Goal: Register for event/course

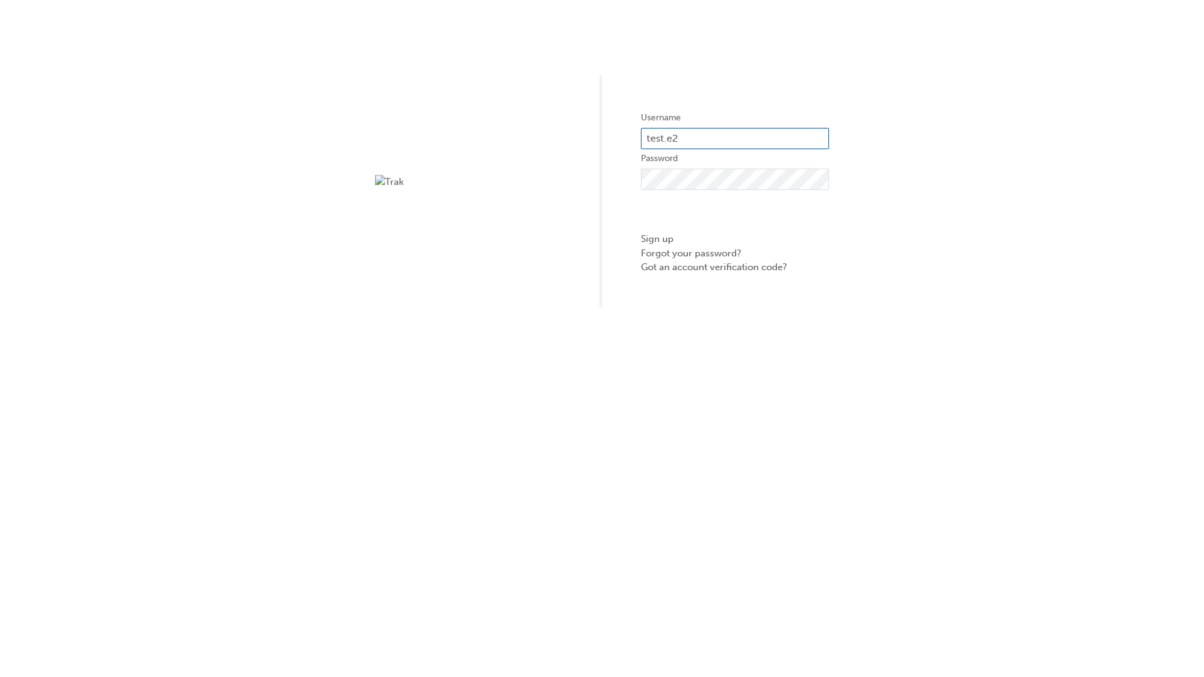
type input "test.e2e.user14"
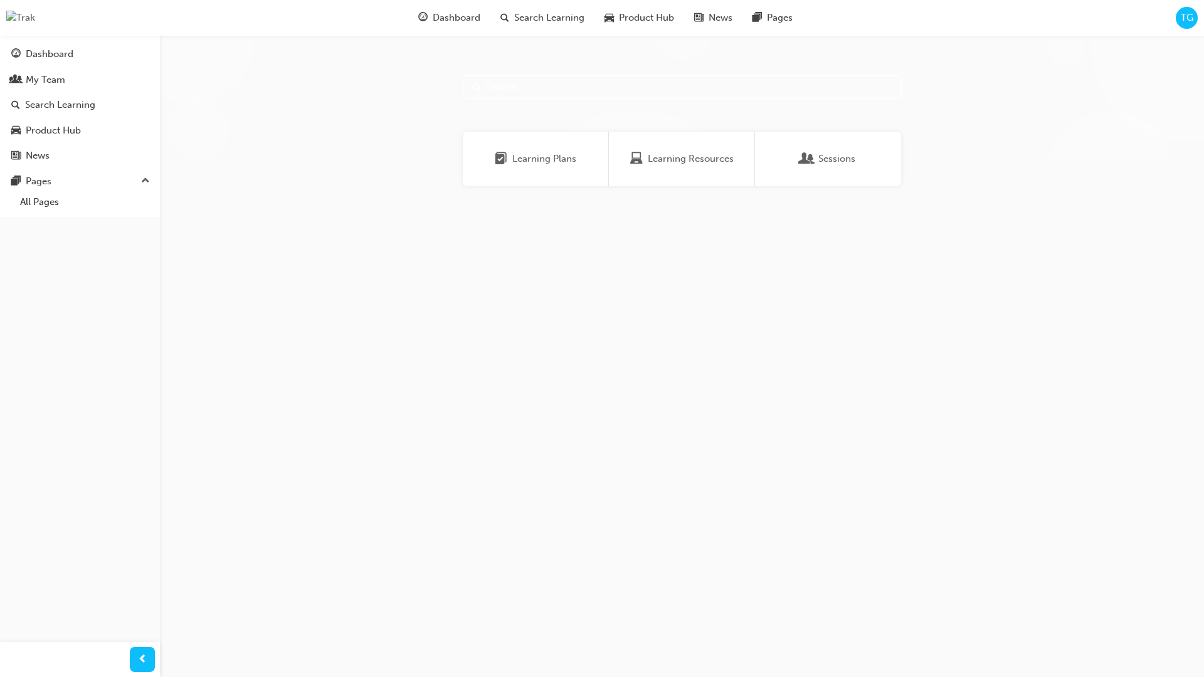
scroll to position [40, 0]
